Goal: Task Accomplishment & Management: Manage account settings

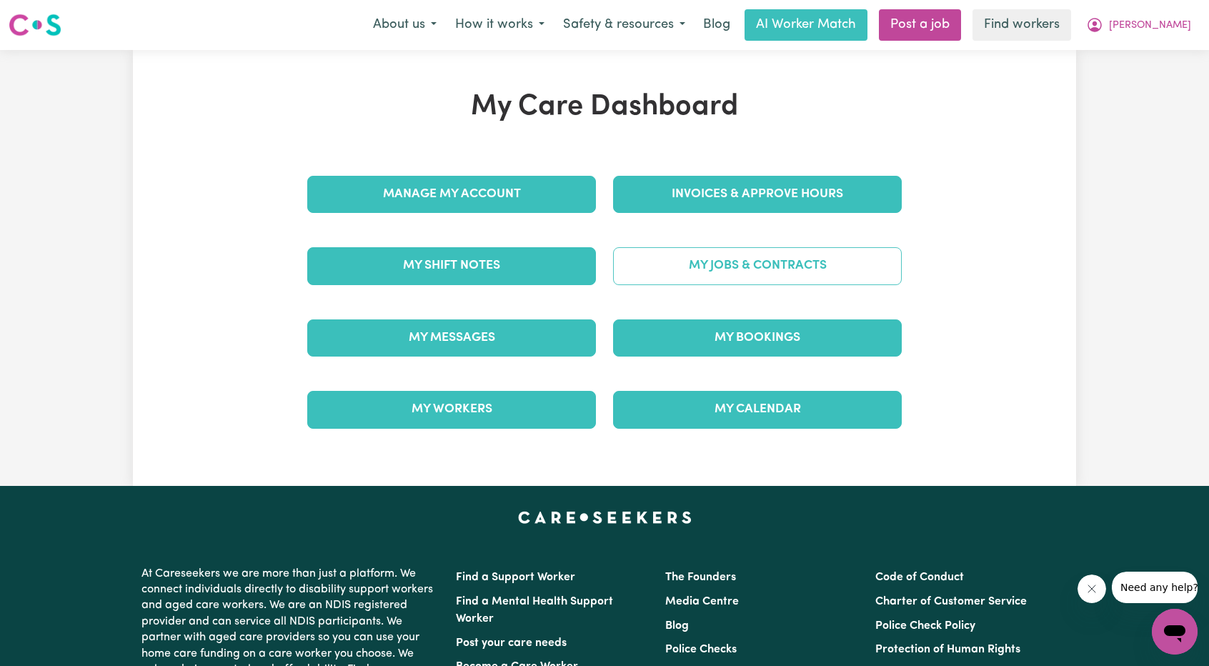
click at [675, 271] on link "My Jobs & Contracts" at bounding box center [757, 265] width 289 height 37
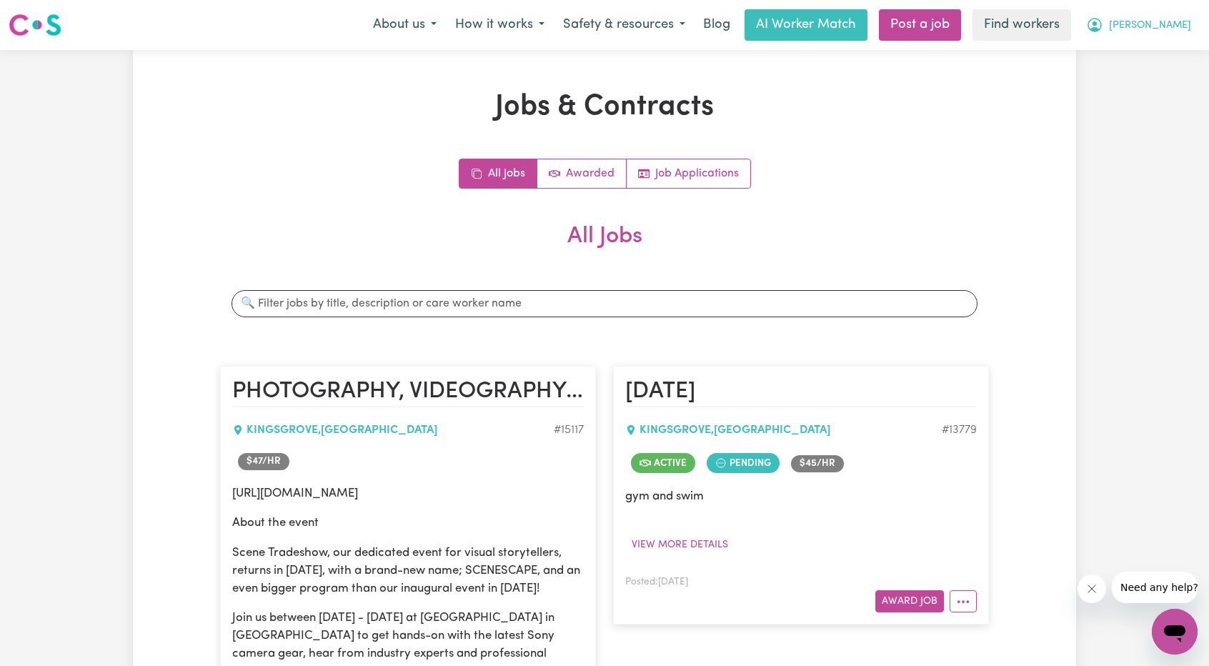
click at [1152, 32] on span "[PERSON_NAME]" at bounding box center [1150, 26] width 82 height 16
click at [1139, 50] on link "My Dashboard" at bounding box center [1143, 55] width 113 height 27
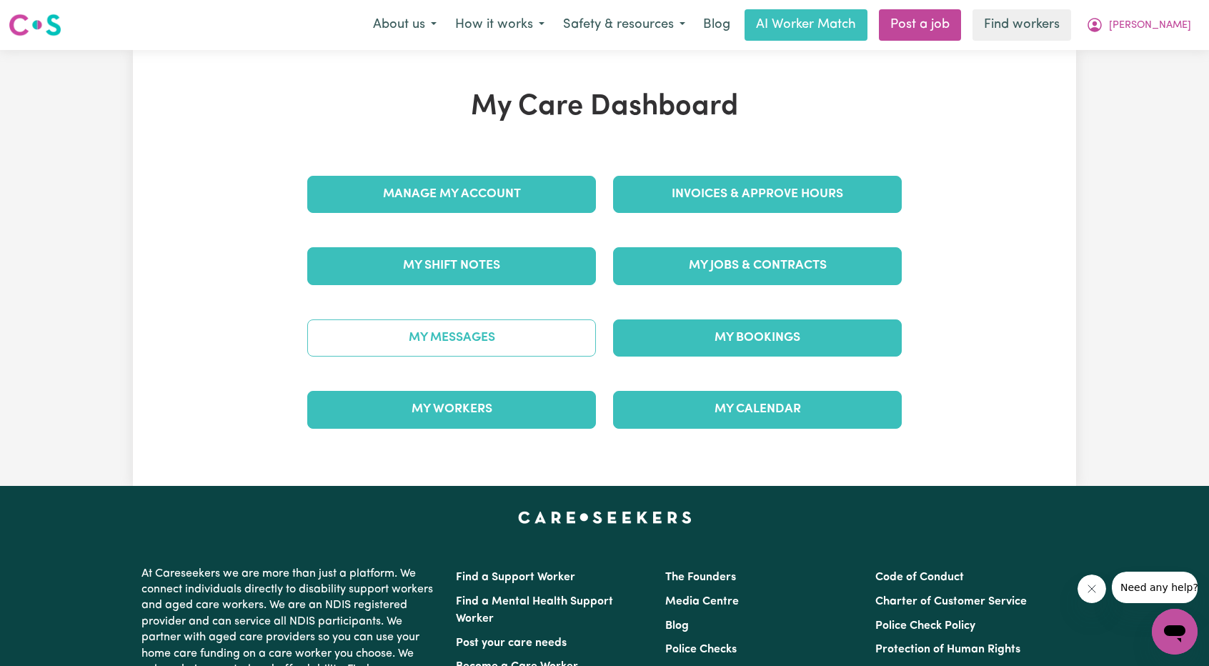
click at [485, 339] on link "My Messages" at bounding box center [451, 337] width 289 height 37
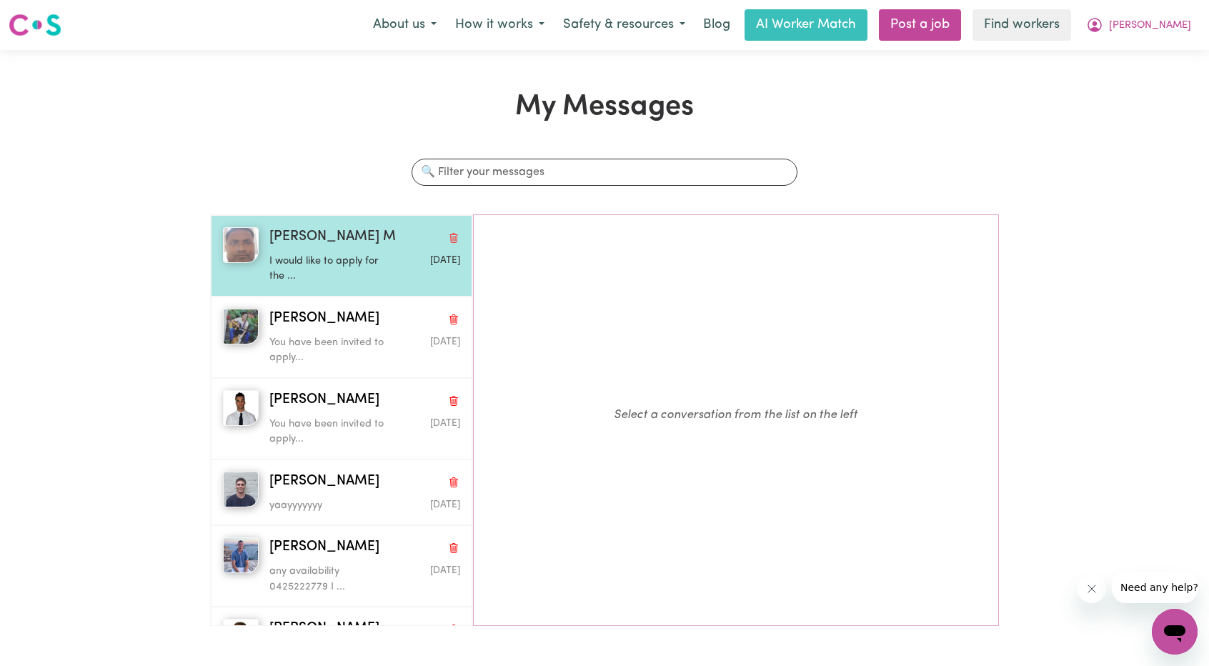
click at [341, 272] on p "I would like to apply for the ..." at bounding box center [332, 269] width 127 height 31
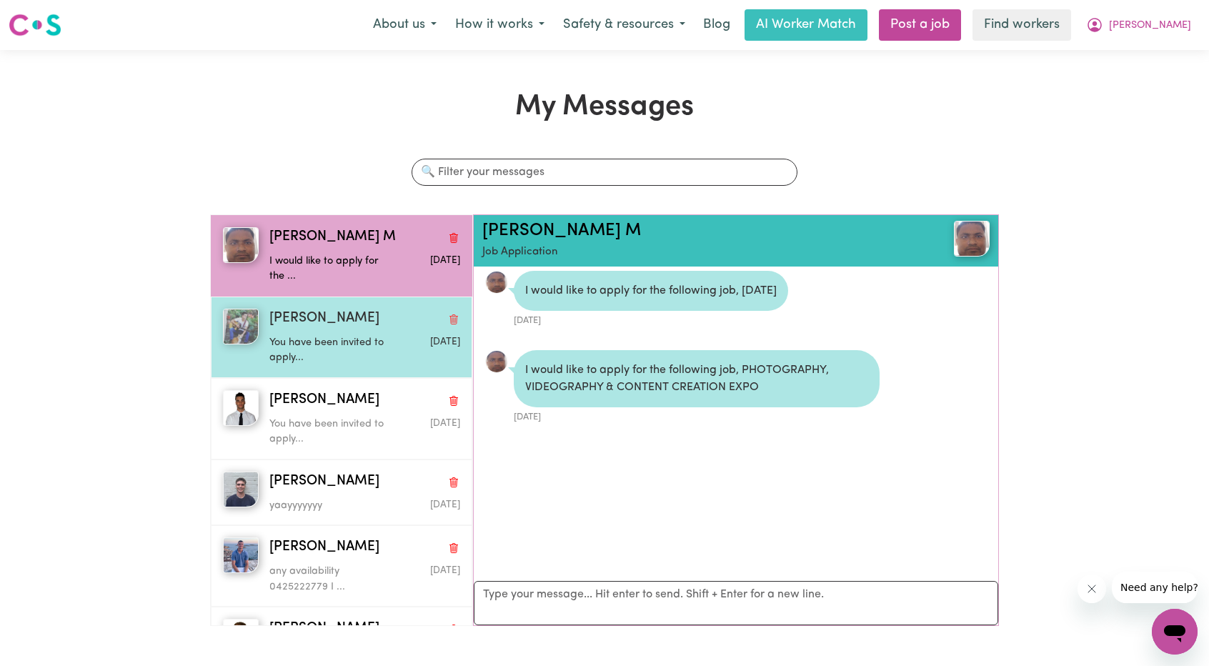
click at [327, 343] on p "You have been invited to apply..." at bounding box center [332, 350] width 127 height 31
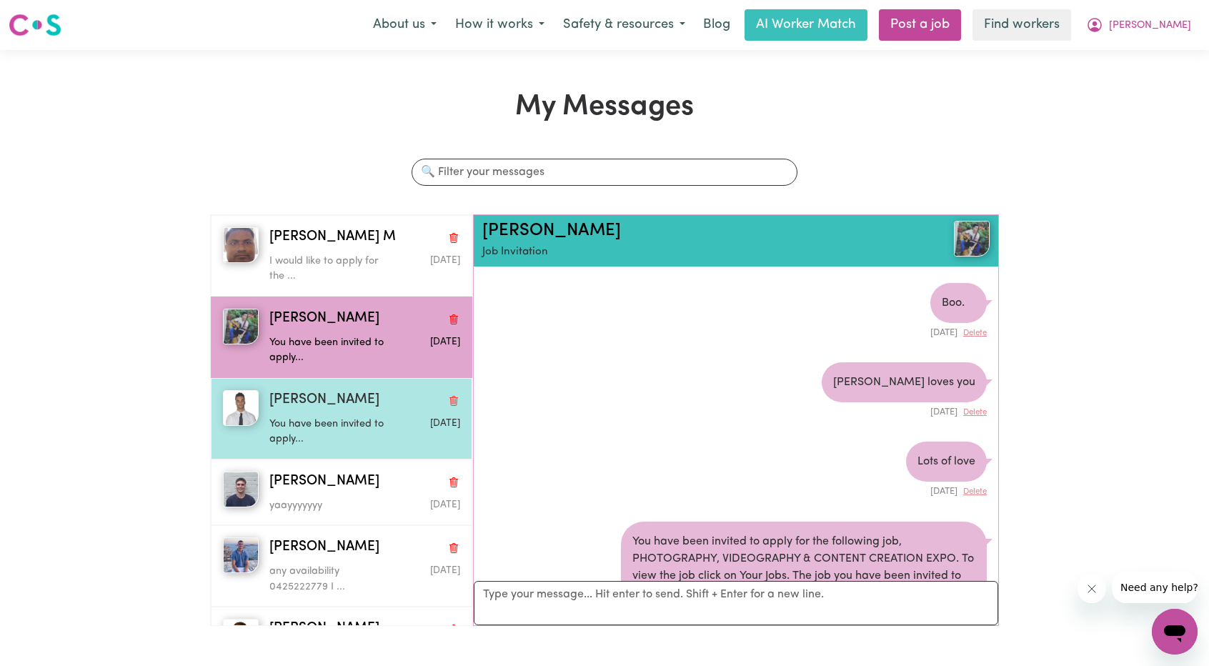
click at [304, 408] on div "[PERSON_NAME]" at bounding box center [364, 400] width 191 height 21
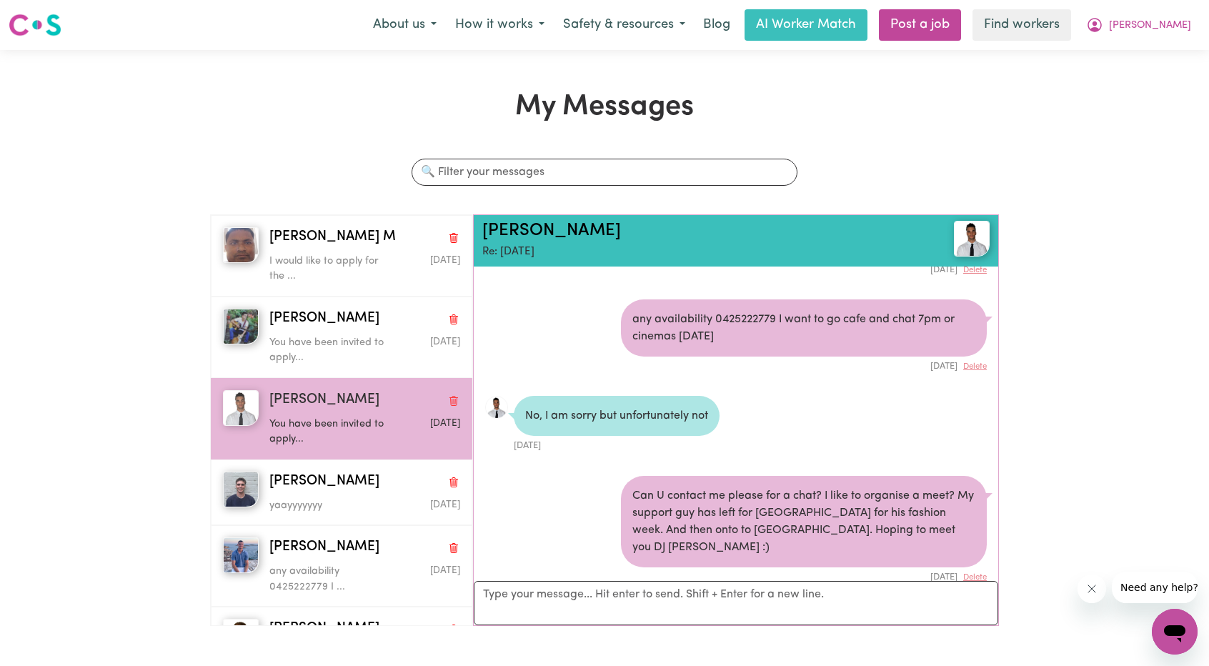
scroll to position [143, 0]
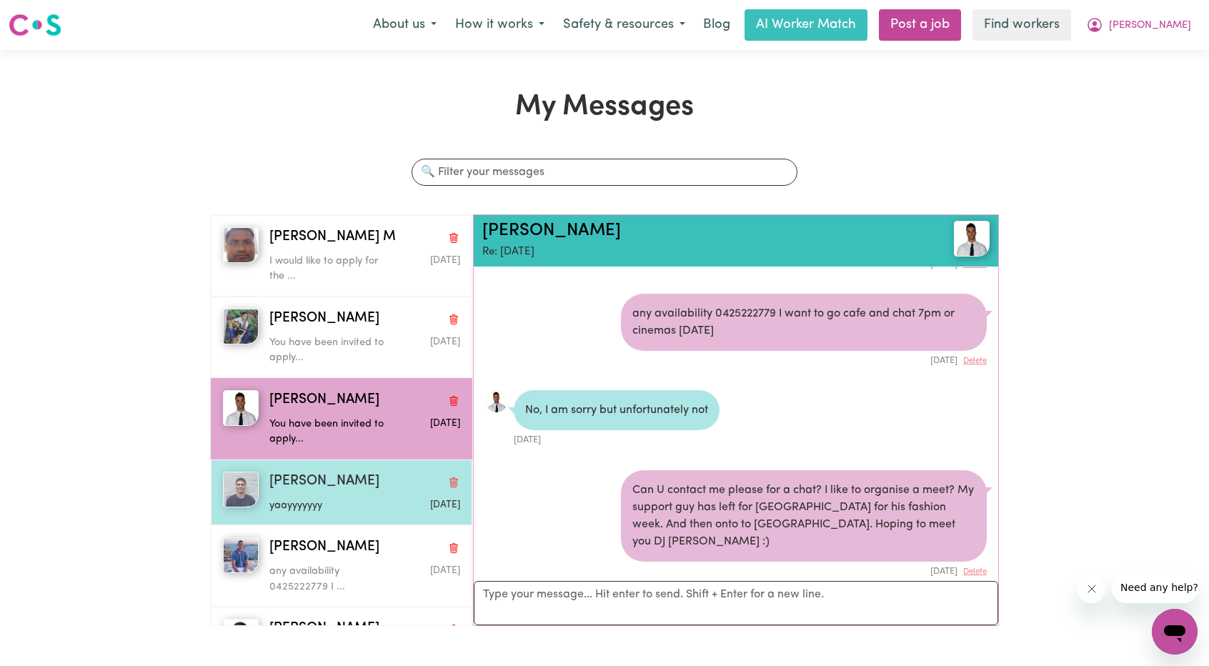
click at [256, 497] on img "button" at bounding box center [241, 490] width 36 height 36
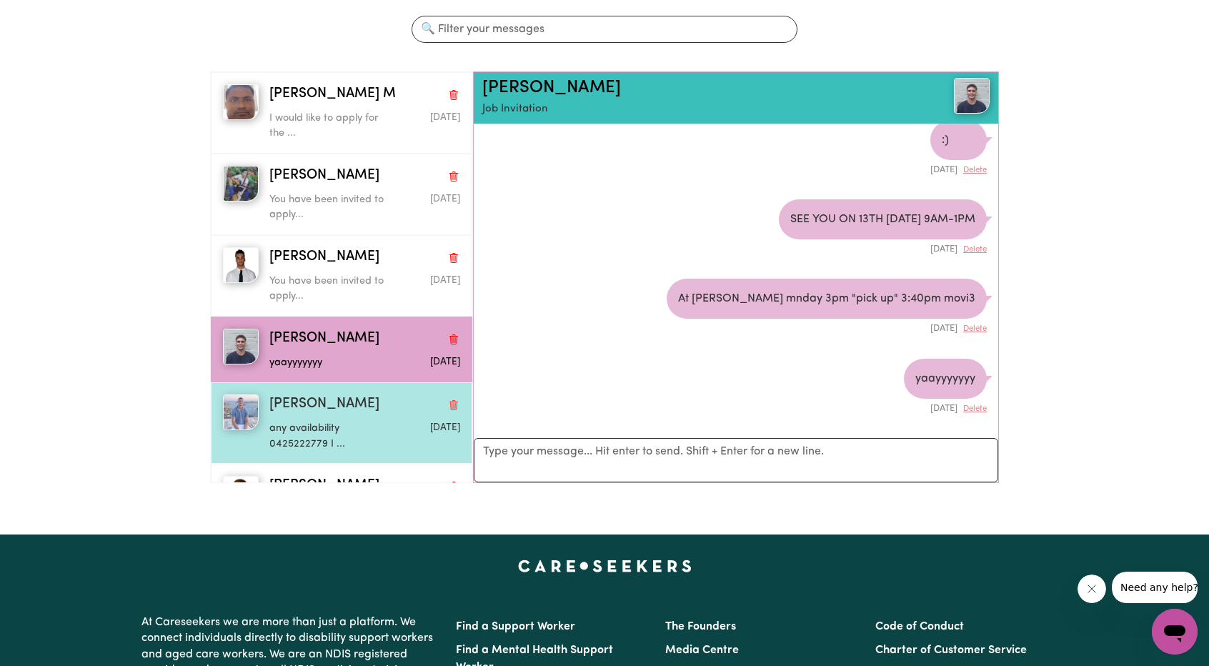
click at [337, 432] on p "any availability 0425222779 I ..." at bounding box center [332, 436] width 127 height 31
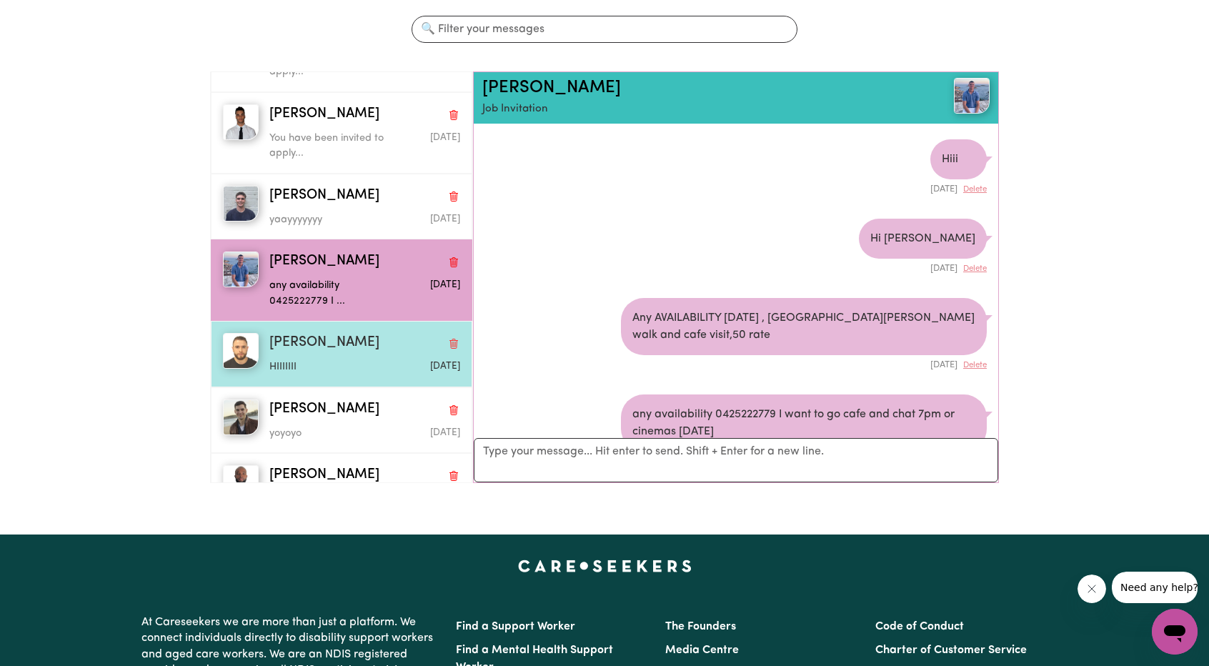
click at [304, 362] on p "HIIIIIII" at bounding box center [332, 367] width 127 height 16
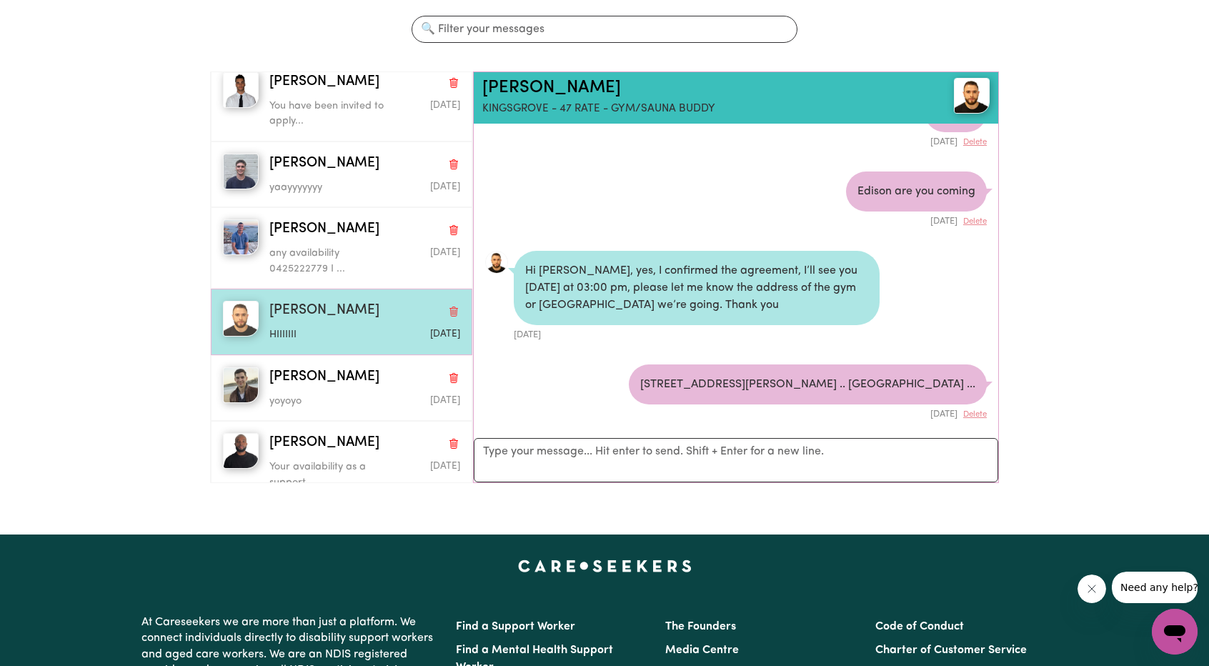
scroll to position [286, 0]
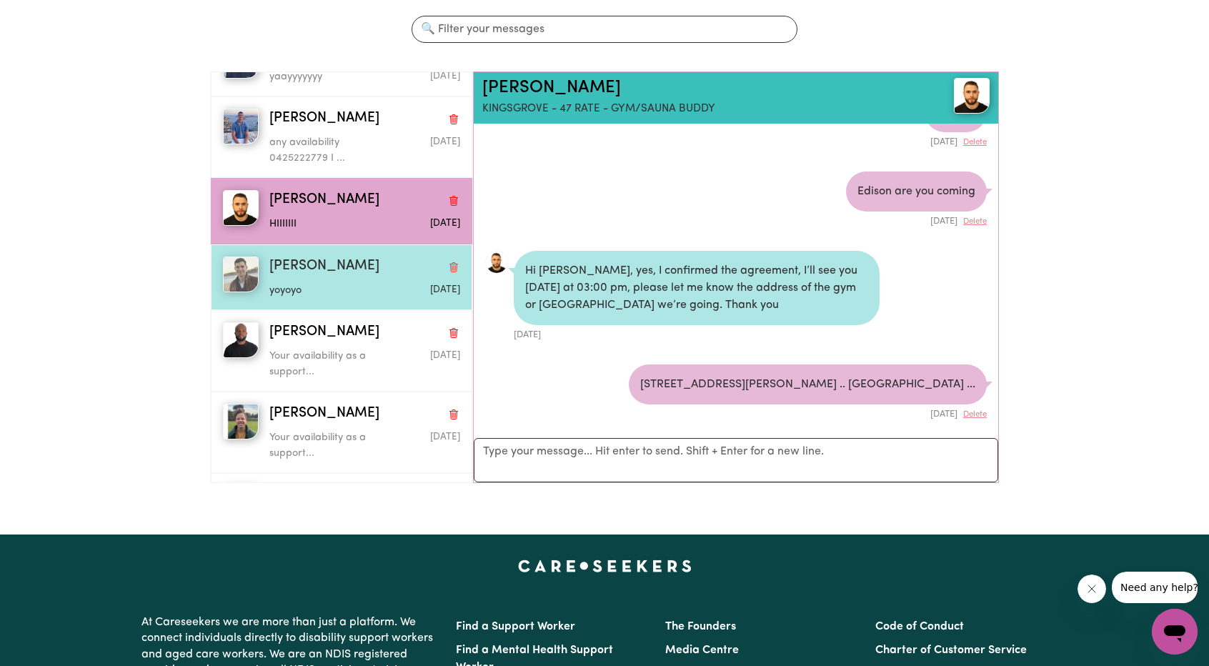
click at [301, 298] on div "[PERSON_NAME] [DATE]" at bounding box center [341, 277] width 261 height 66
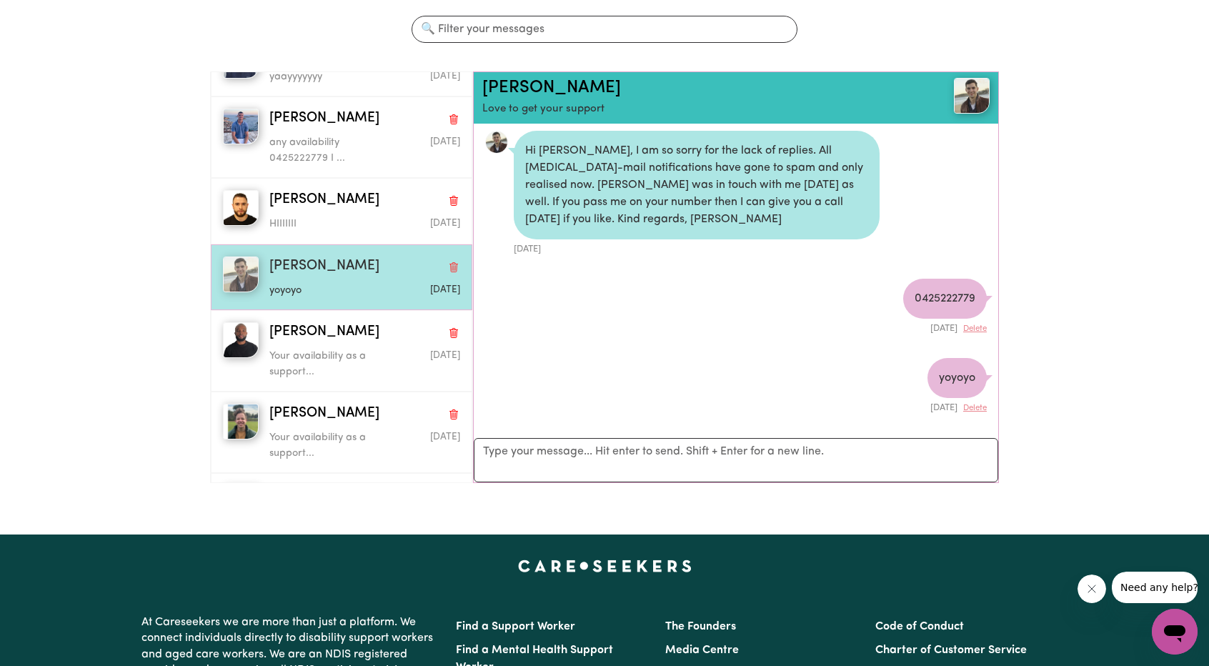
scroll to position [752, 0]
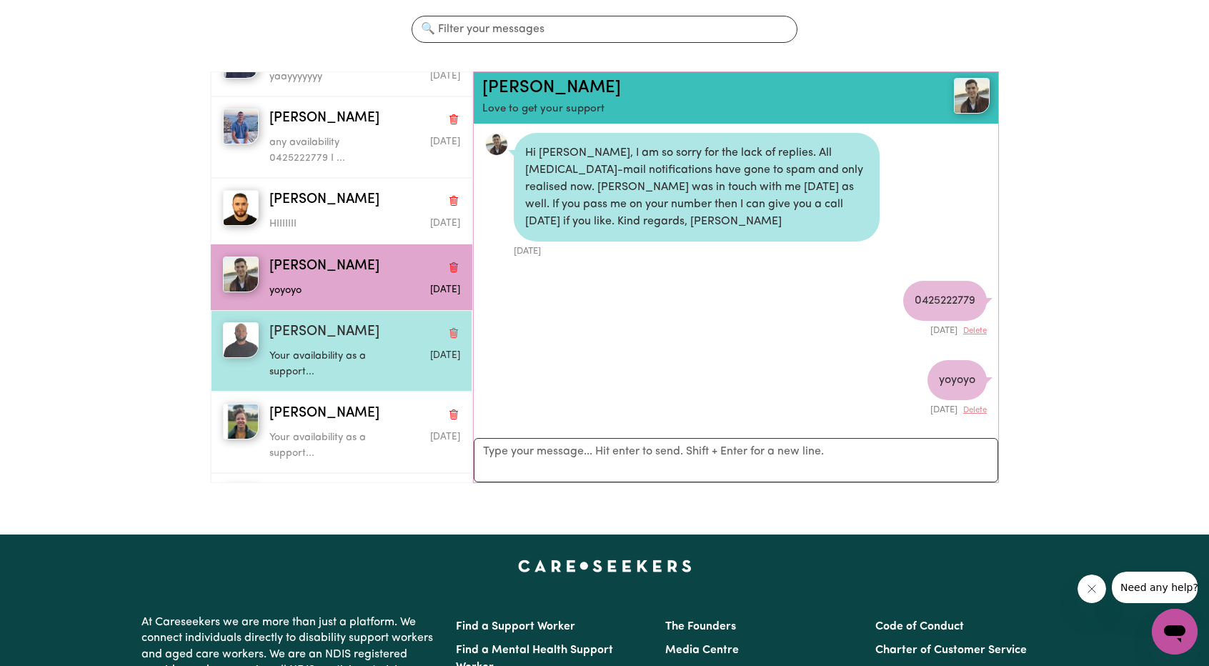
click at [364, 349] on p "Your availability as a support..." at bounding box center [332, 364] width 127 height 31
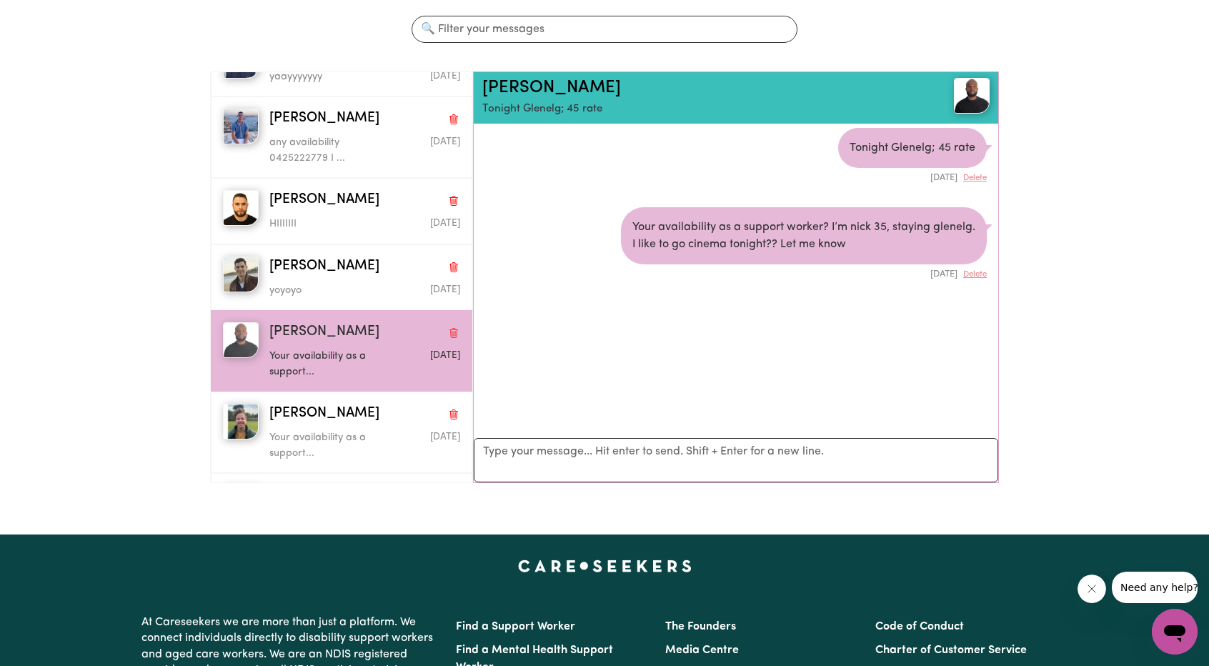
scroll to position [0, 0]
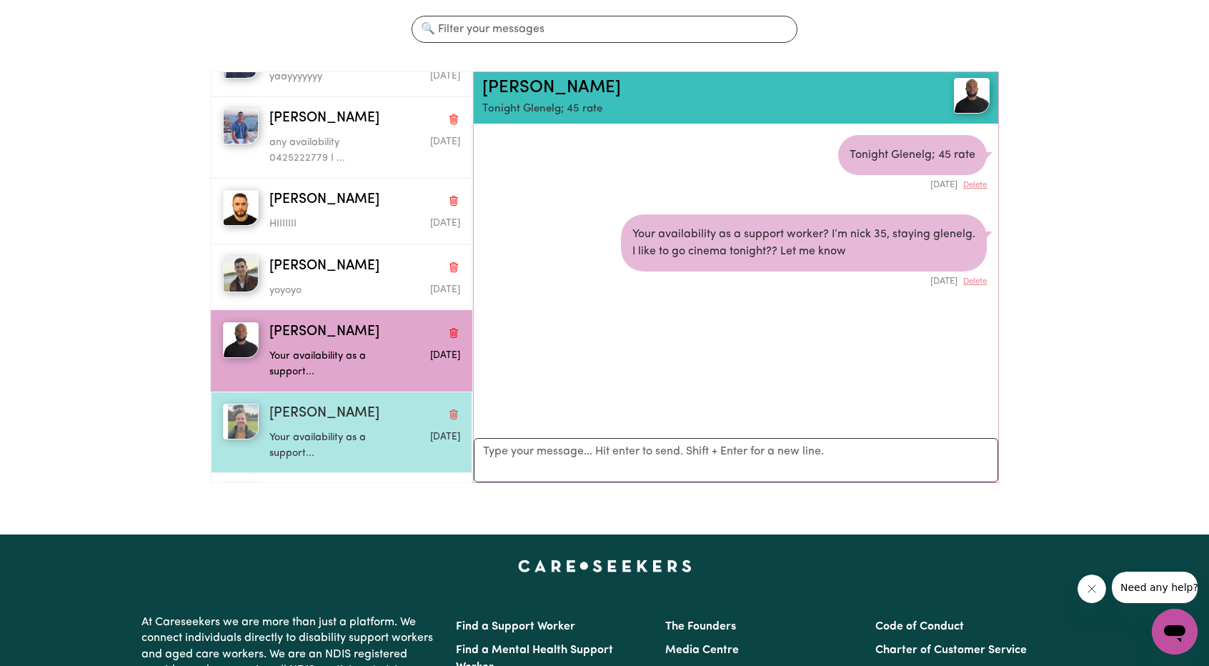
click at [366, 424] on div "Your availability as a support..." at bounding box center [332, 442] width 127 height 36
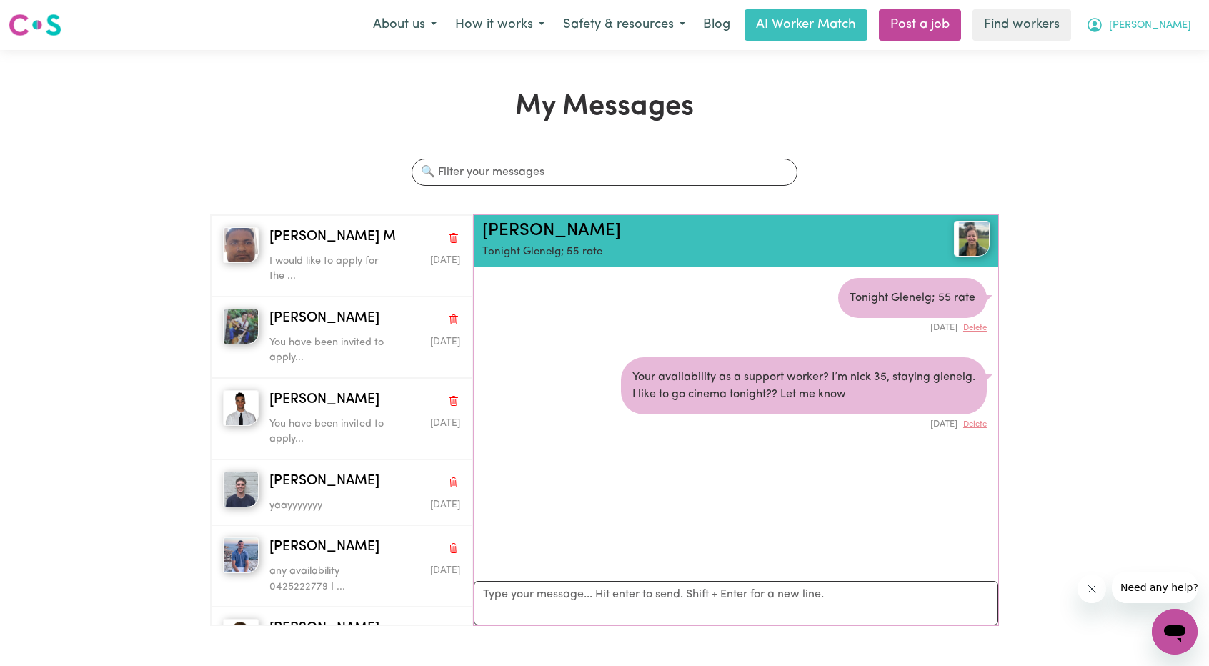
click at [1173, 19] on span "[PERSON_NAME]" at bounding box center [1150, 26] width 82 height 16
click at [1109, 45] on link "My Dashboard" at bounding box center [1143, 55] width 113 height 27
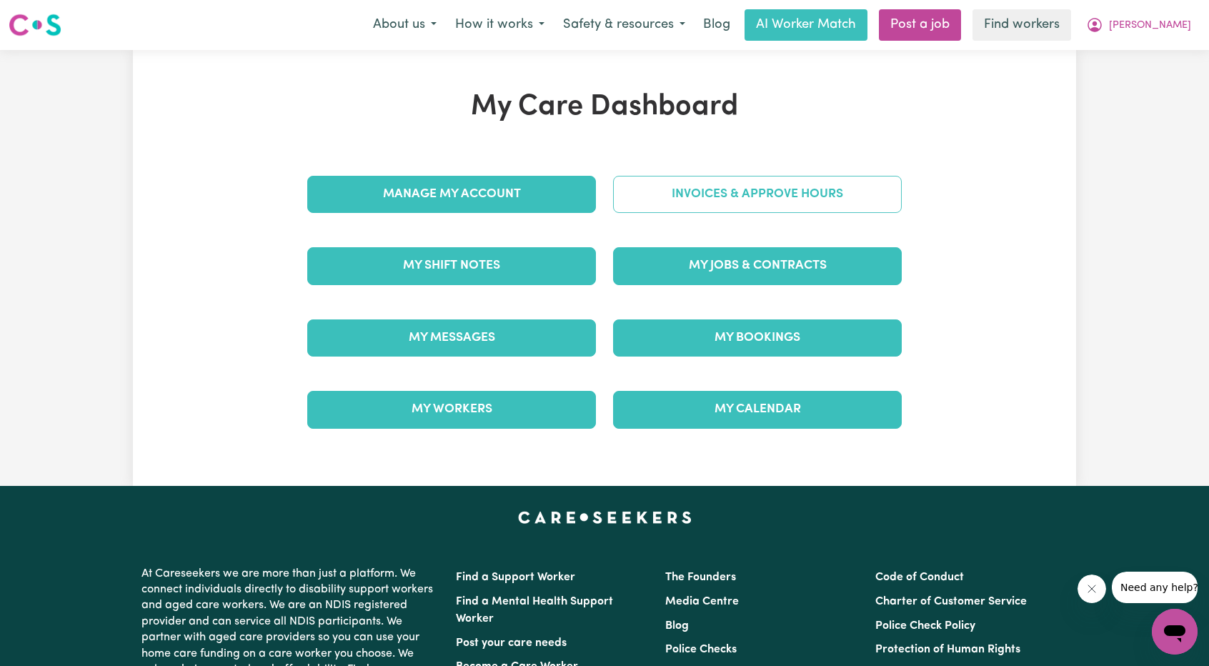
click at [714, 200] on link "Invoices & Approve Hours" at bounding box center [757, 194] width 289 height 37
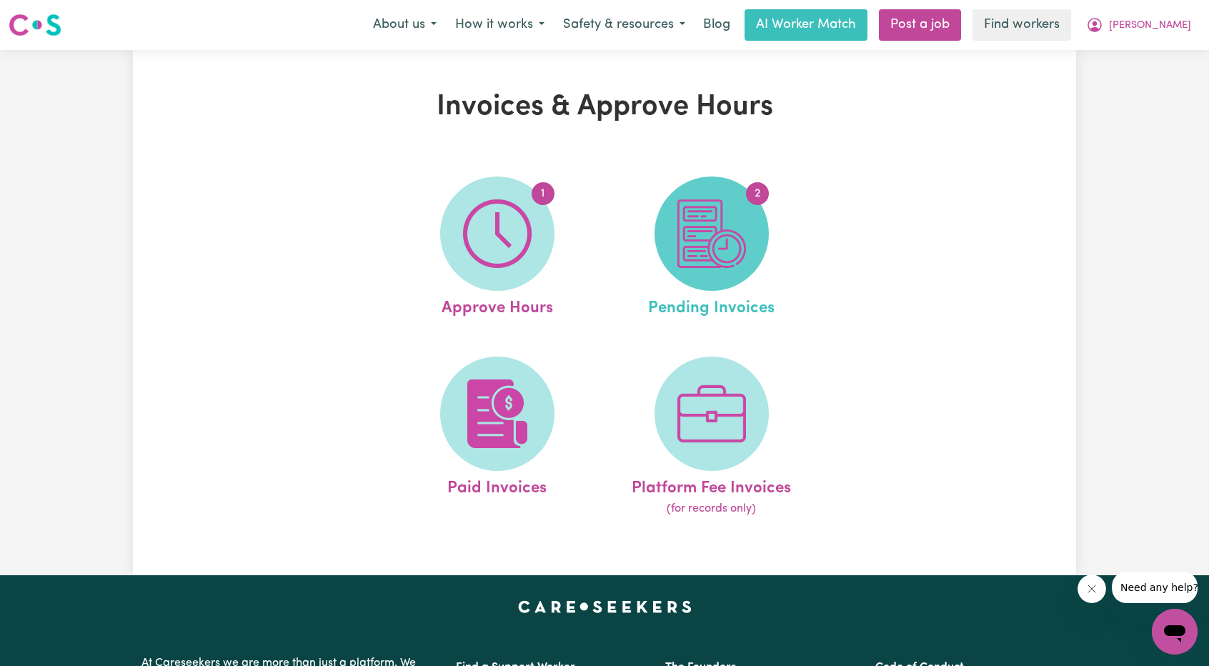
click at [729, 212] on img at bounding box center [711, 233] width 69 height 69
